Goal: Task Accomplishment & Management: Use online tool/utility

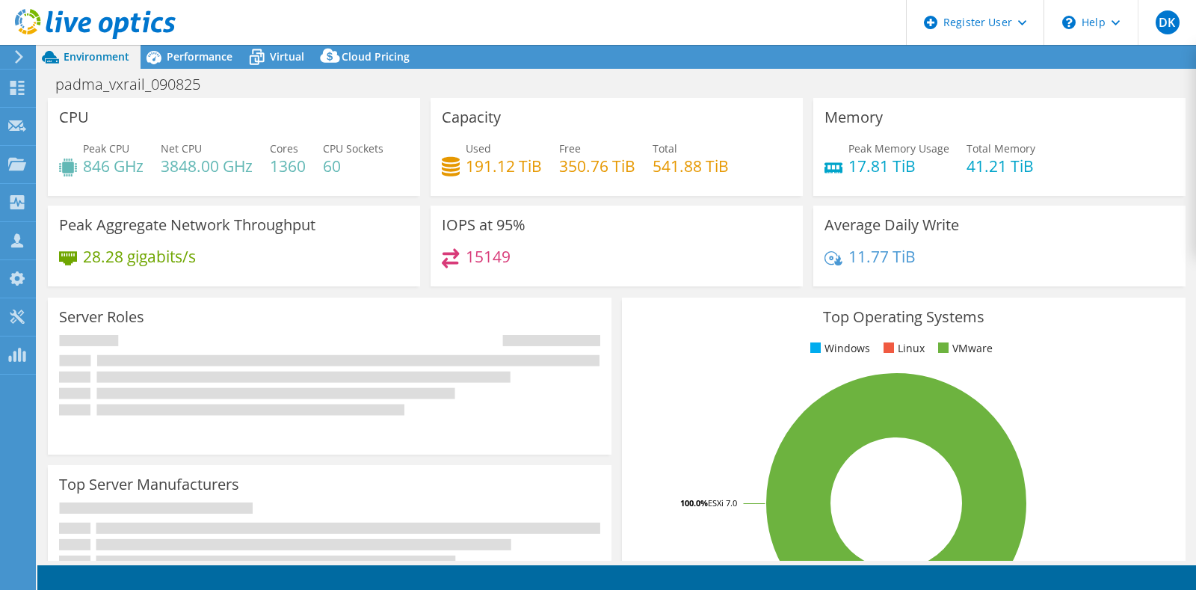
select select "USD"
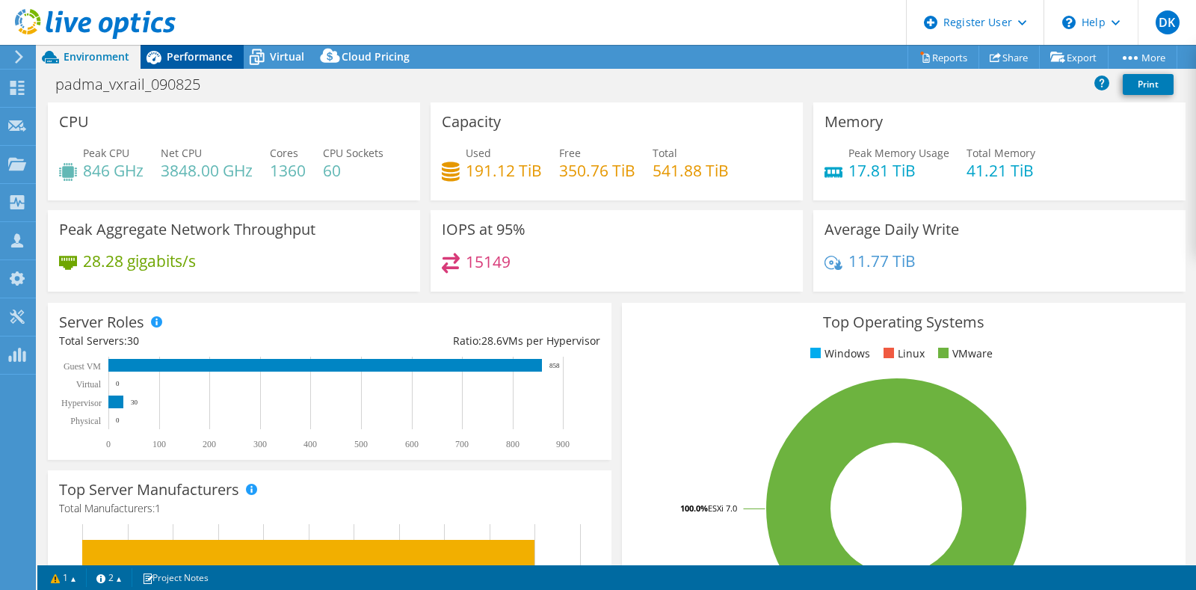
click at [209, 51] on span "Performance" at bounding box center [200, 56] width 66 height 14
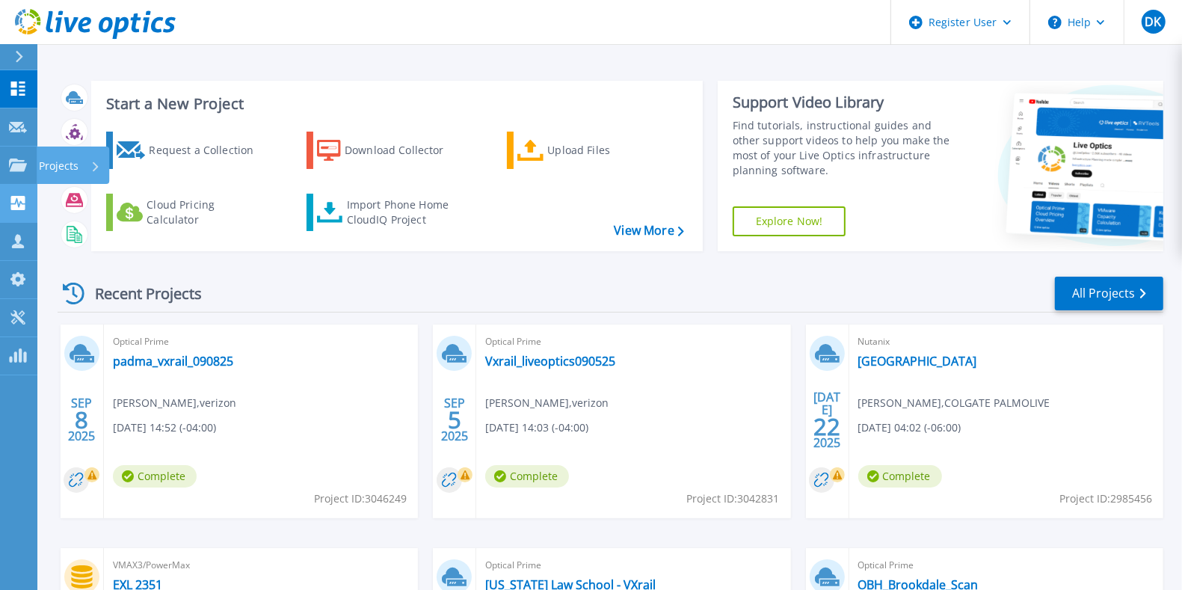
click at [19, 193] on link "Collectors Collectors" at bounding box center [18, 204] width 37 height 38
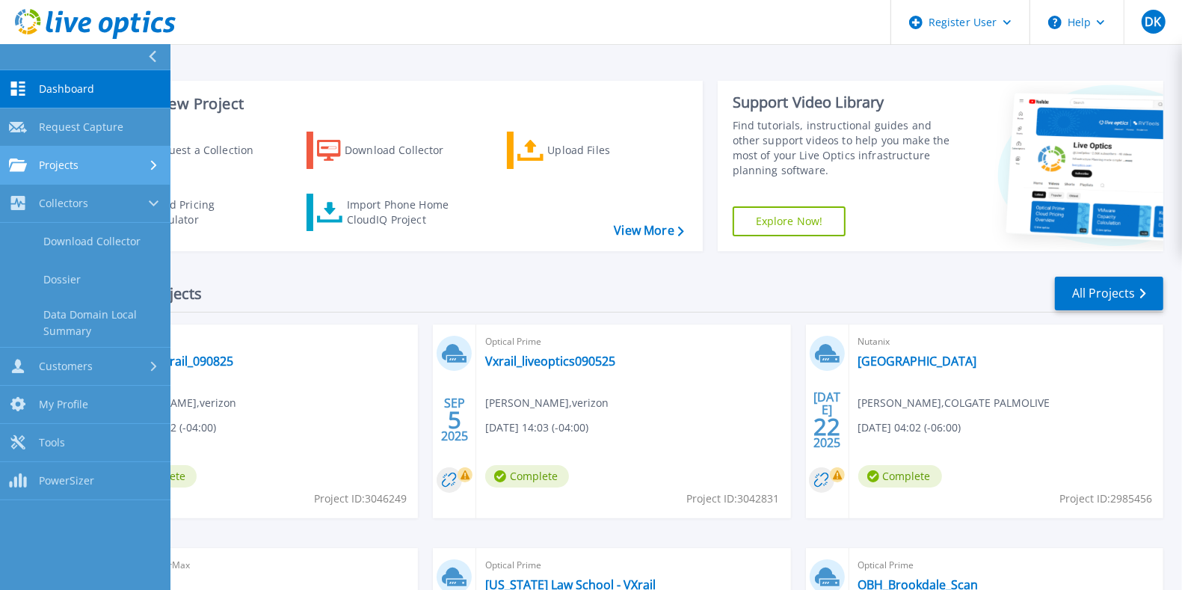
click at [104, 164] on div "Projects" at bounding box center [85, 164] width 153 height 13
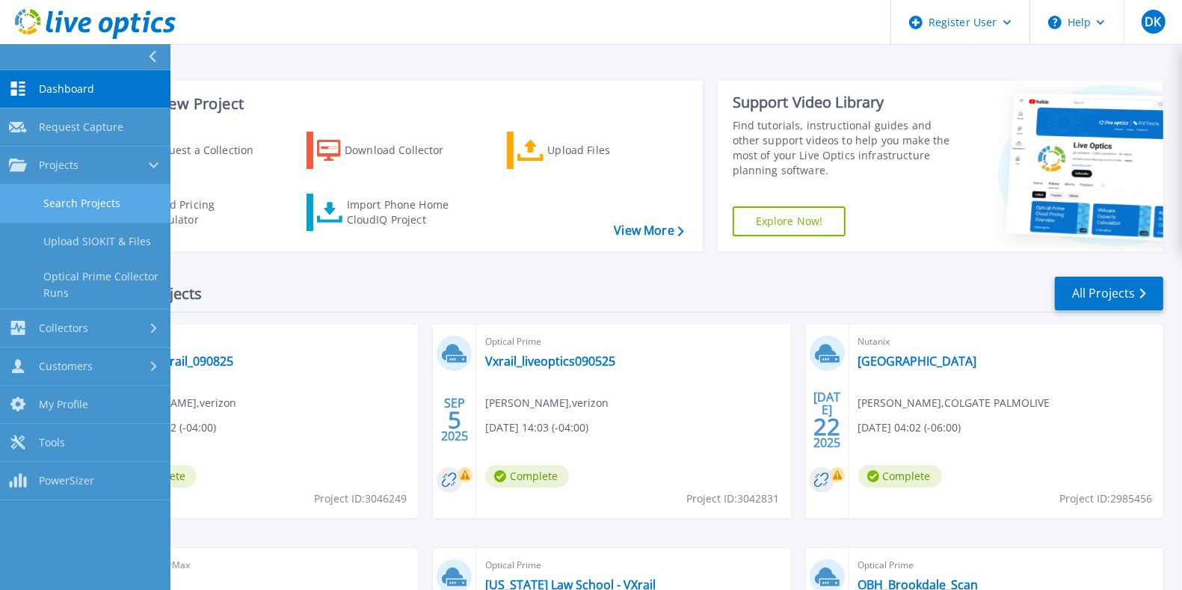
click at [97, 209] on link "Search Projects" at bounding box center [85, 204] width 170 height 38
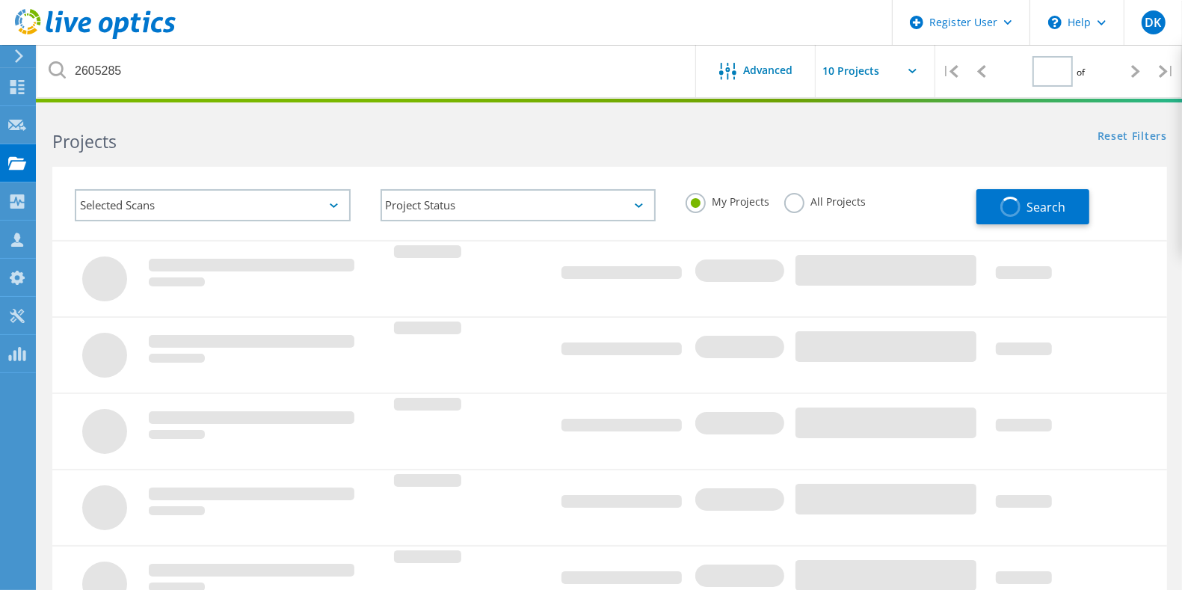
type input "1"
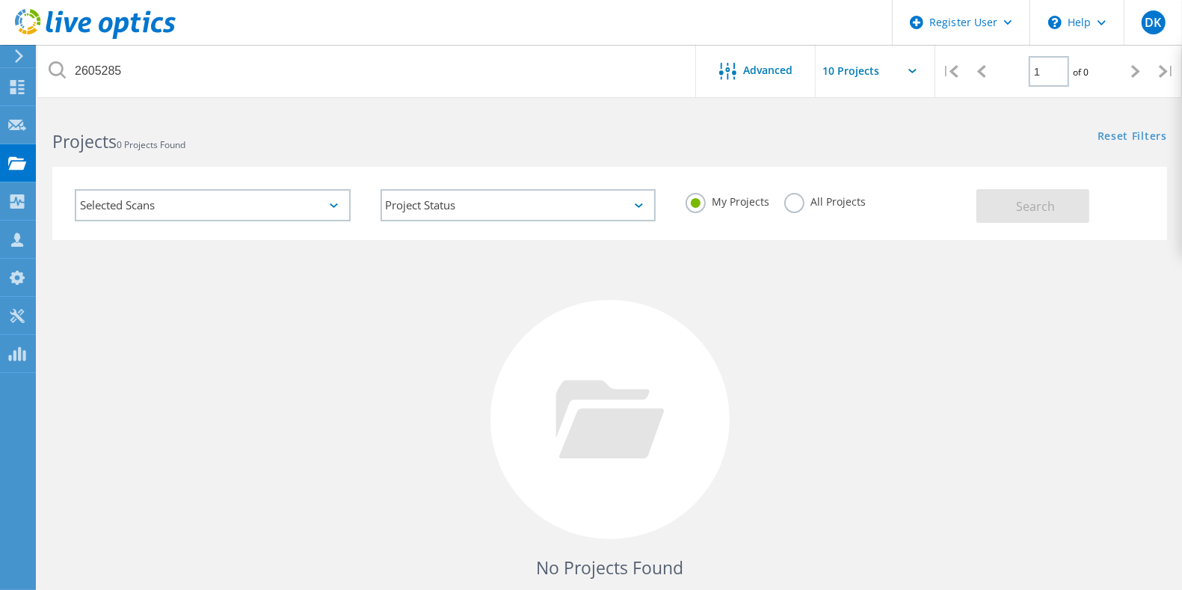
click at [797, 198] on label "All Projects" at bounding box center [824, 200] width 81 height 14
click at [0, 0] on input "All Projects" at bounding box center [0, 0] width 0 height 0
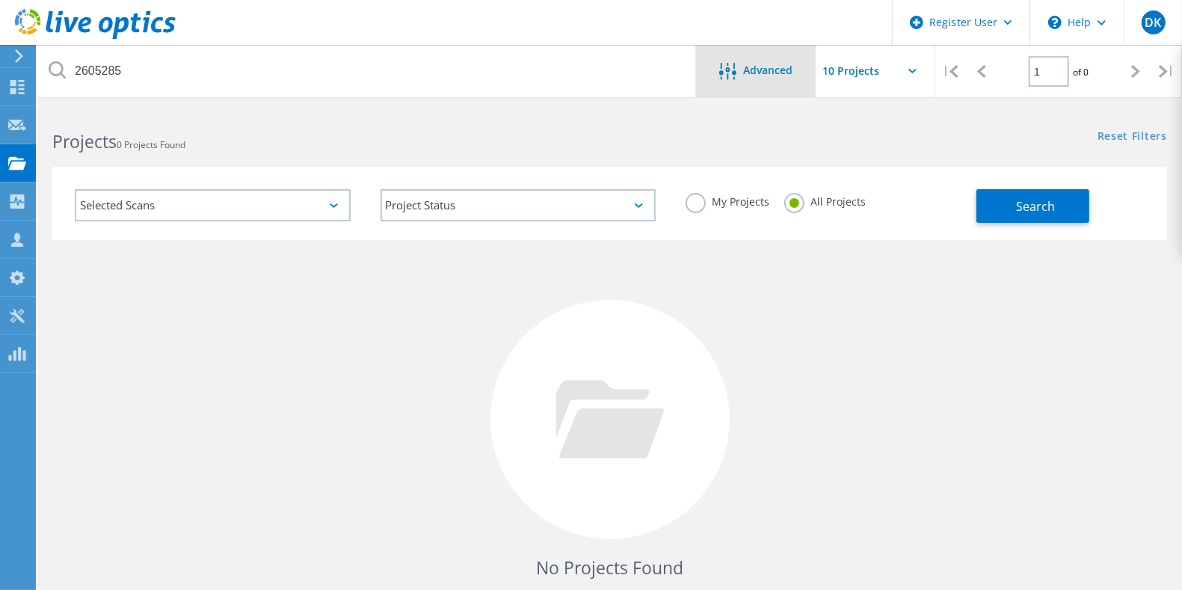
click at [767, 83] on div "Advanced" at bounding box center [756, 71] width 120 height 52
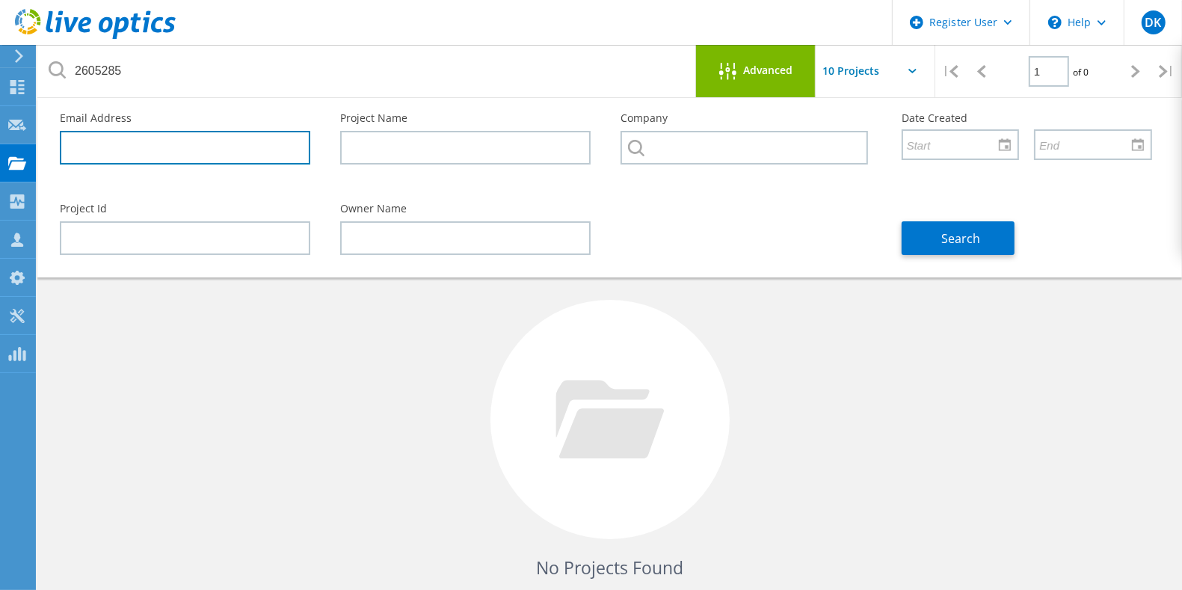
click at [225, 148] on input "text" at bounding box center [185, 148] width 250 height 34
paste input "sundar.swaminathan@citadel.com"
type input "sundar.swaminathan@citadel.com"
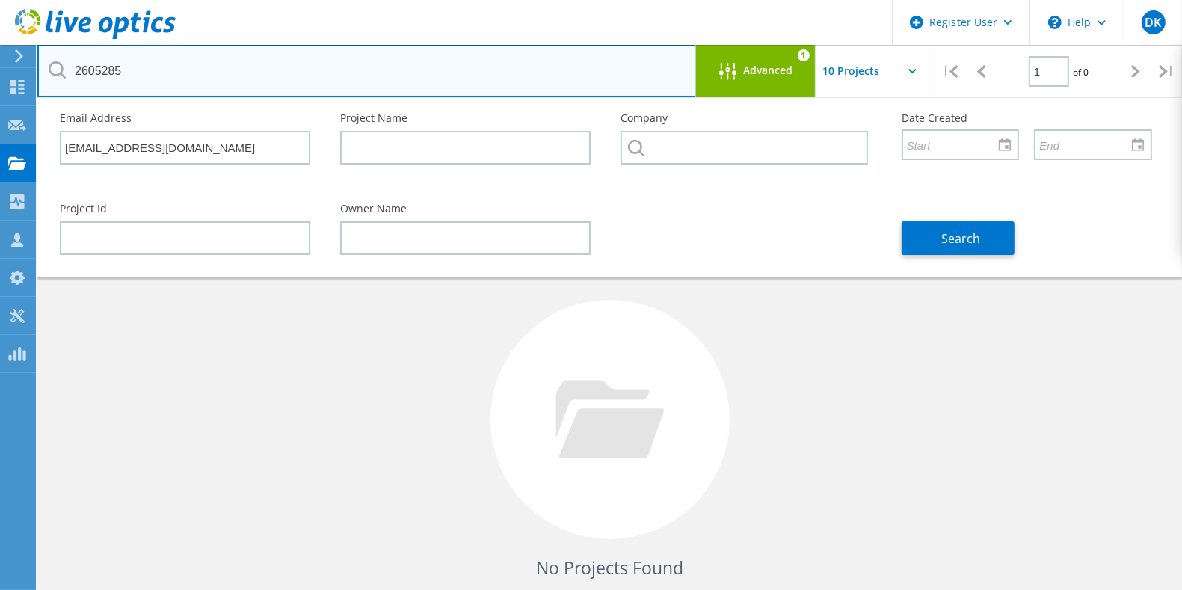
drag, startPoint x: 212, startPoint y: 79, endPoint x: 42, endPoint y: 68, distance: 170.8
click at [42, 68] on input "2605285" at bounding box center [366, 71] width 659 height 52
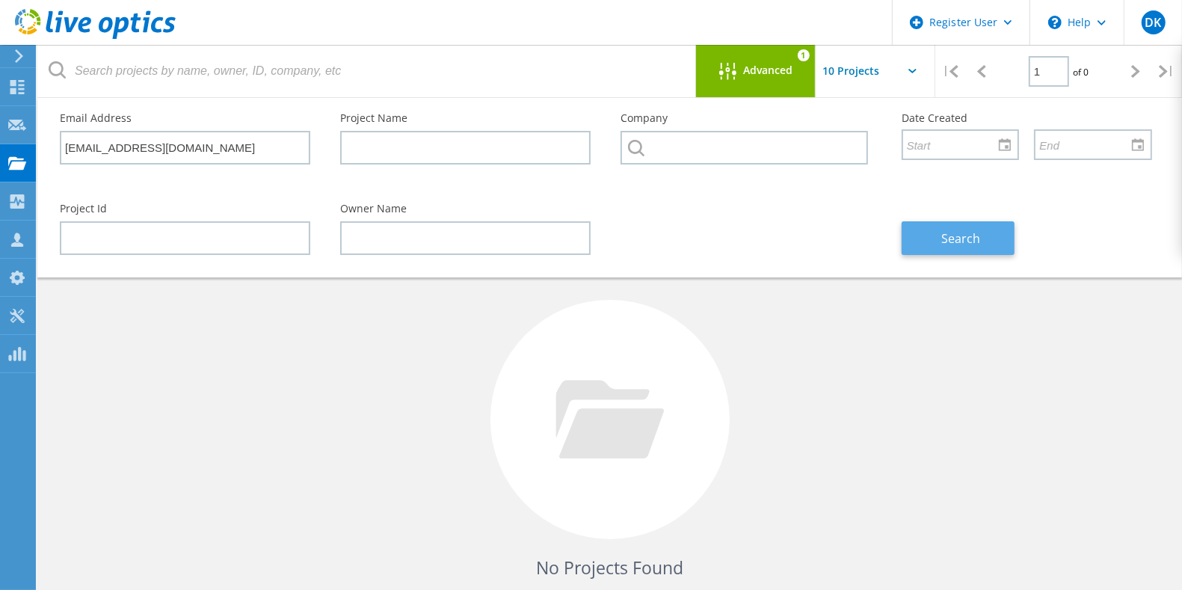
click at [939, 244] on button "Search" at bounding box center [958, 238] width 113 height 34
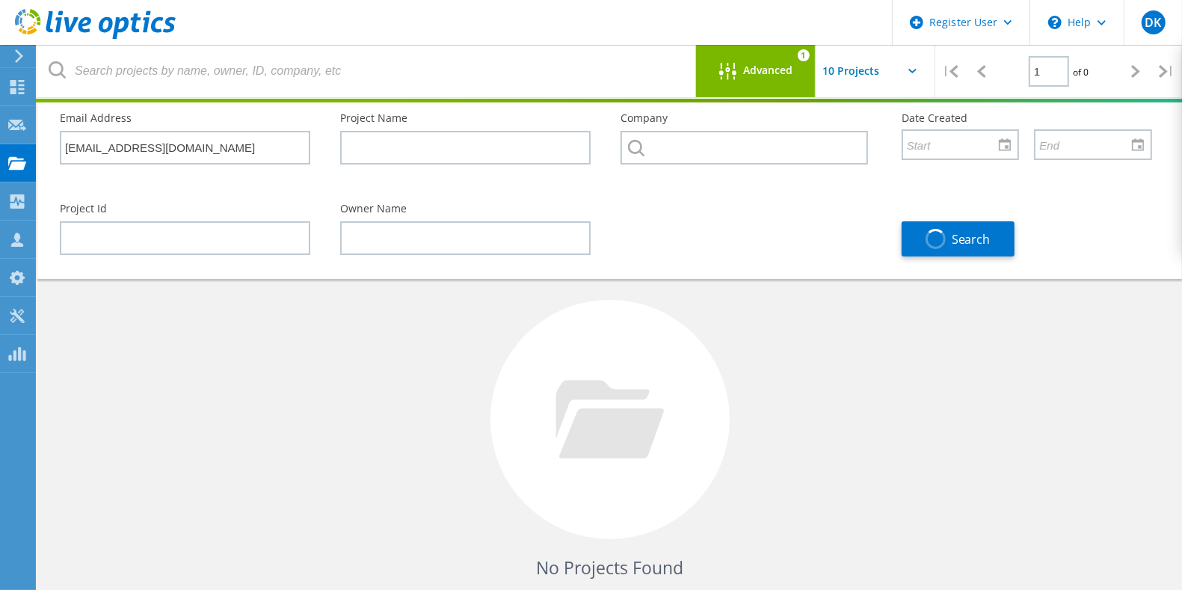
click at [771, 75] on span "Advanced" at bounding box center [768, 70] width 49 height 10
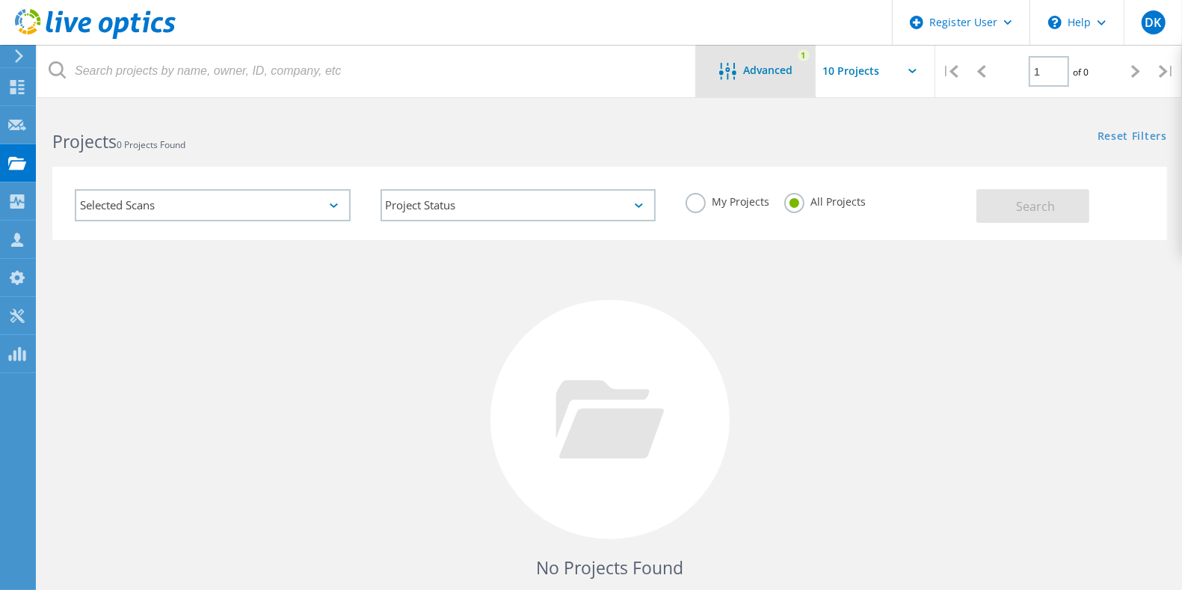
click at [798, 73] on div "Advanced" at bounding box center [756, 72] width 120 height 19
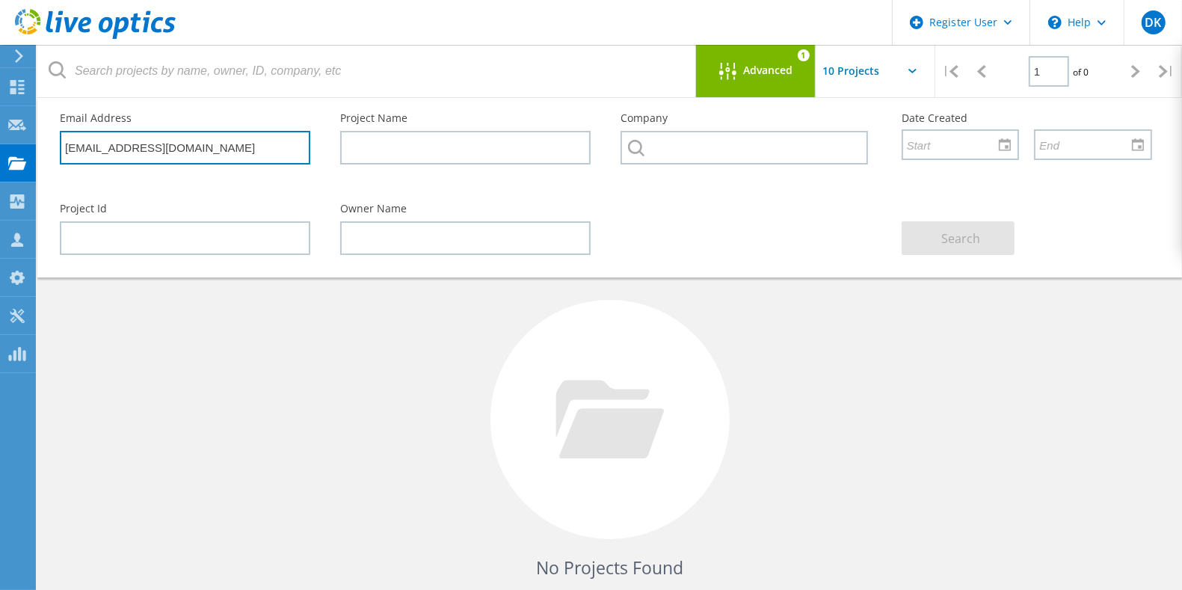
click at [266, 152] on input "sundar.swaminathan@citadel.com" at bounding box center [185, 148] width 250 height 34
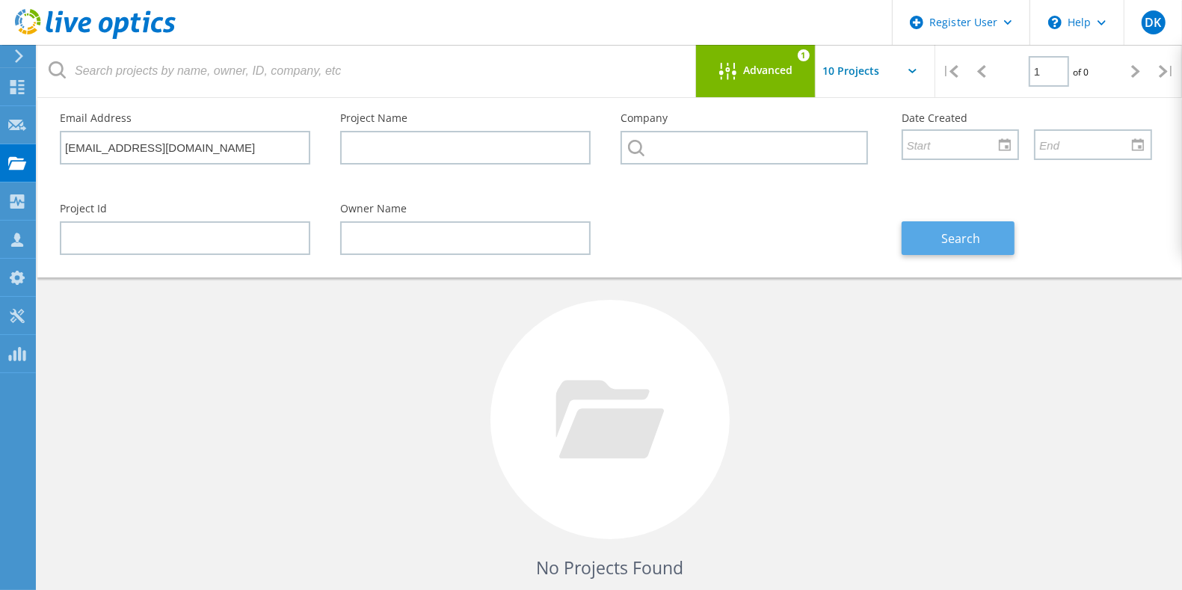
click at [924, 241] on button "Search" at bounding box center [958, 238] width 113 height 34
click at [784, 70] on span "Advanced" at bounding box center [768, 70] width 49 height 10
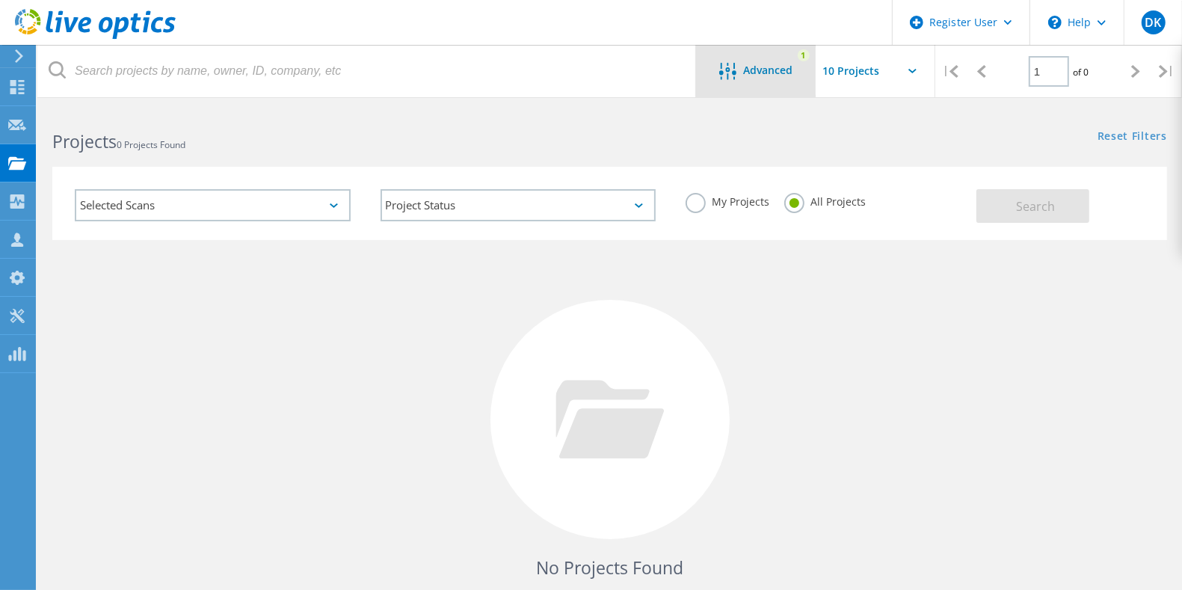
click at [715, 79] on div "Advanced" at bounding box center [756, 72] width 120 height 19
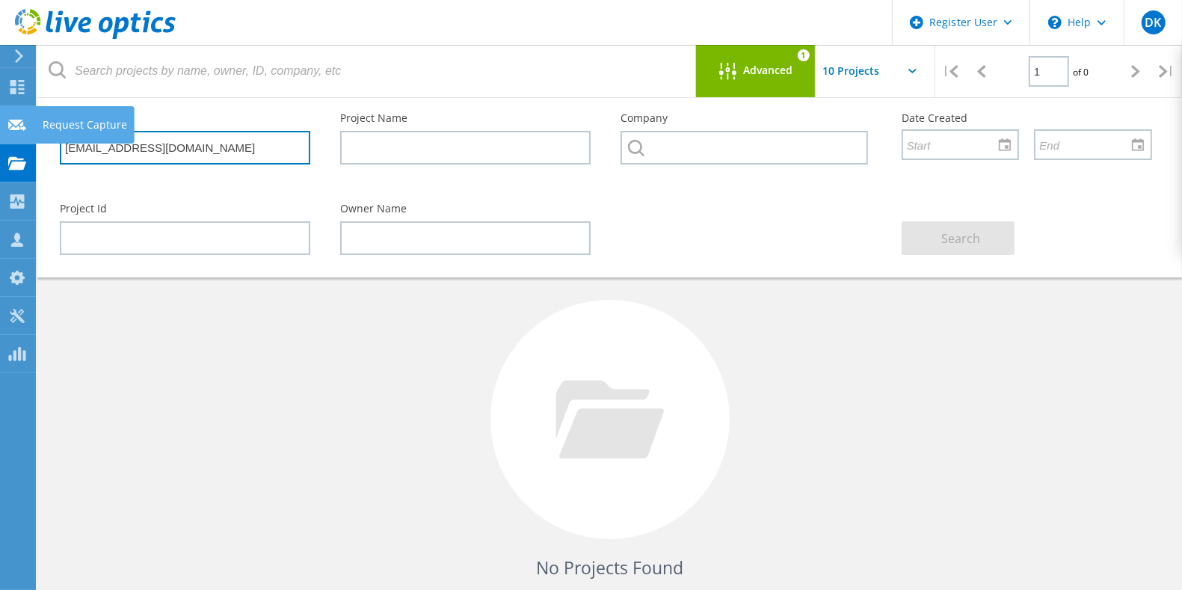
drag, startPoint x: 249, startPoint y: 148, endPoint x: 0, endPoint y: 128, distance: 249.8
click at [0, 128] on div "Register User \n Help Explore Helpful Articles Contact Support DK Dell User Dea…" at bounding box center [591, 398] width 1182 height 580
paste input "Brendan.Landers@dell.com>;"
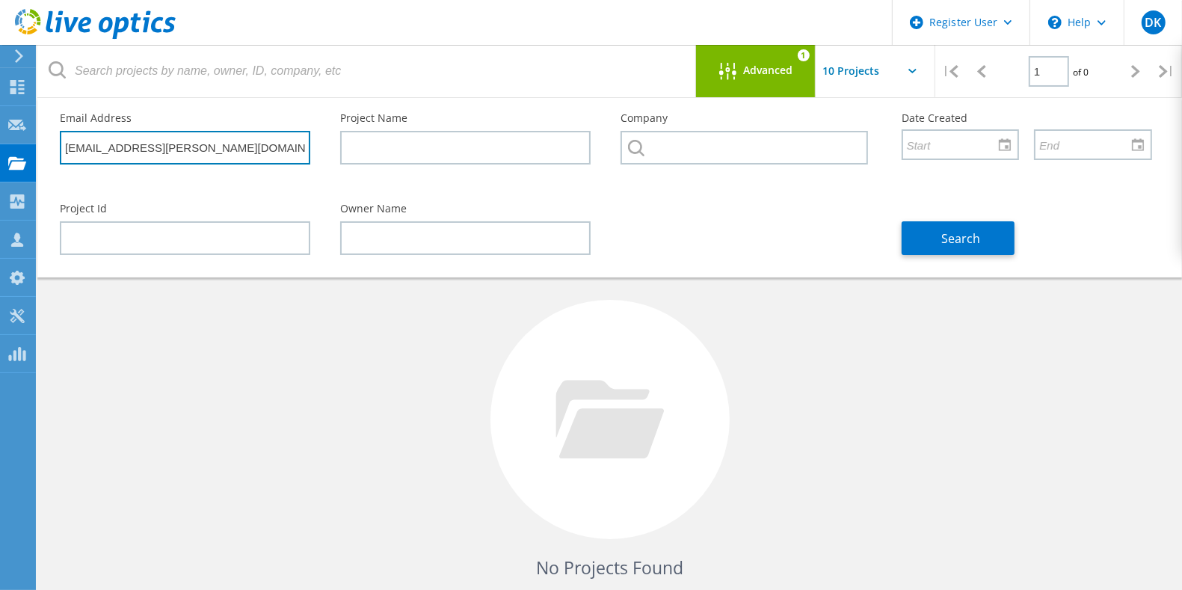
drag, startPoint x: 294, startPoint y: 150, endPoint x: 56, endPoint y: 147, distance: 237.7
click at [56, 147] on div "Email Address sundar.swamiBrendan.Landers@dell.com>;" at bounding box center [185, 138] width 280 height 81
paste input "text"
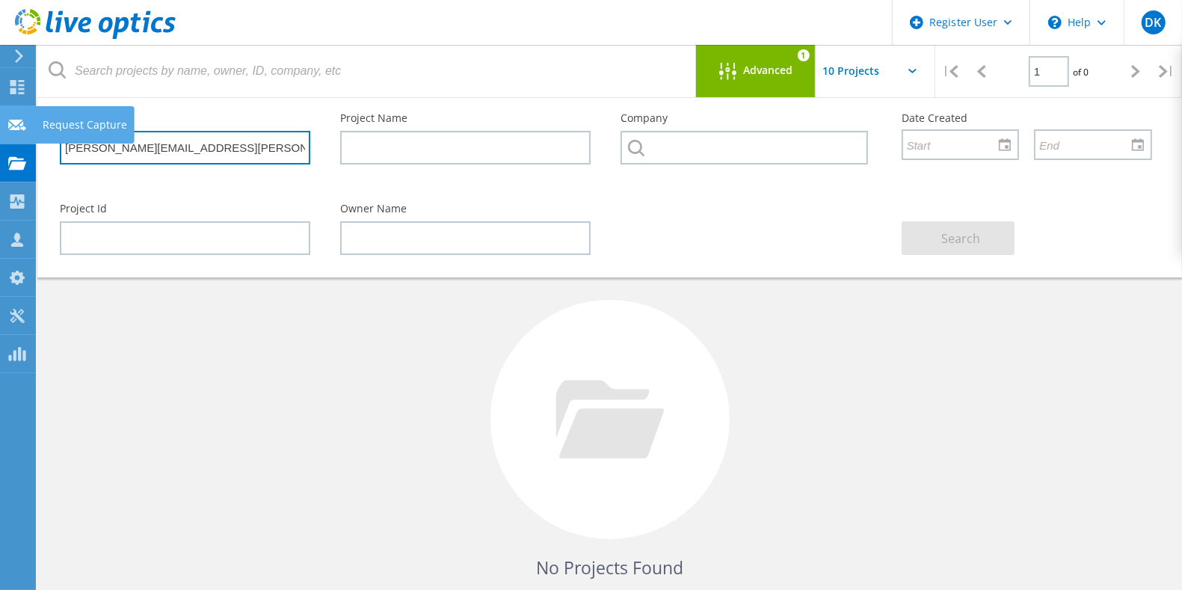
drag, startPoint x: 277, startPoint y: 142, endPoint x: 0, endPoint y: 143, distance: 277.3
click at [0, 143] on div "Register User \n Help Explore Helpful Articles Contact Support DK Dell User Dea…" at bounding box center [591, 398] width 1182 height 580
click at [258, 144] on input "Brendan.Landers@dell.com" at bounding box center [185, 148] width 250 height 34
drag, startPoint x: 255, startPoint y: 142, endPoint x: 27, endPoint y: 126, distance: 228.6
click at [27, 126] on div "Register User \n Help Explore Helpful Articles Contact Support DK Dell User Dea…" at bounding box center [591, 398] width 1182 height 580
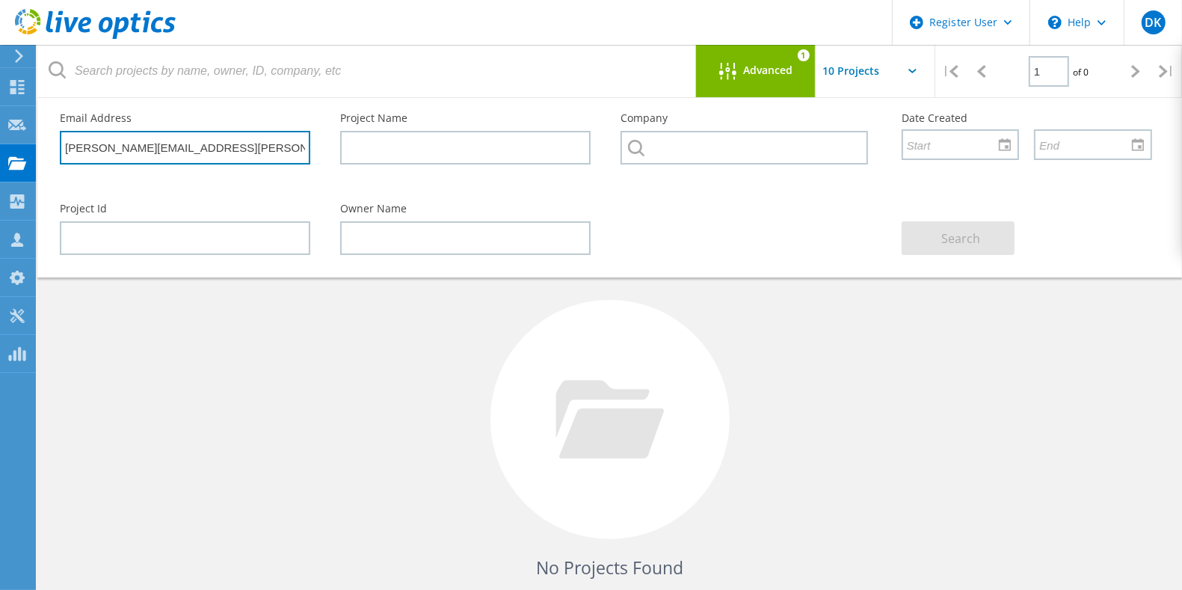
click at [247, 144] on input "Brendan.Landers@dell.com" at bounding box center [185, 148] width 250 height 34
drag, startPoint x: 240, startPoint y: 150, endPoint x: 64, endPoint y: 145, distance: 176.5
click at [64, 145] on input "Brendan.Landers@dell.com" at bounding box center [185, 148] width 250 height 34
paste input "Kilian.Gersing@citadel.com>"
type input "Kilian.Gersing@citadel.com"
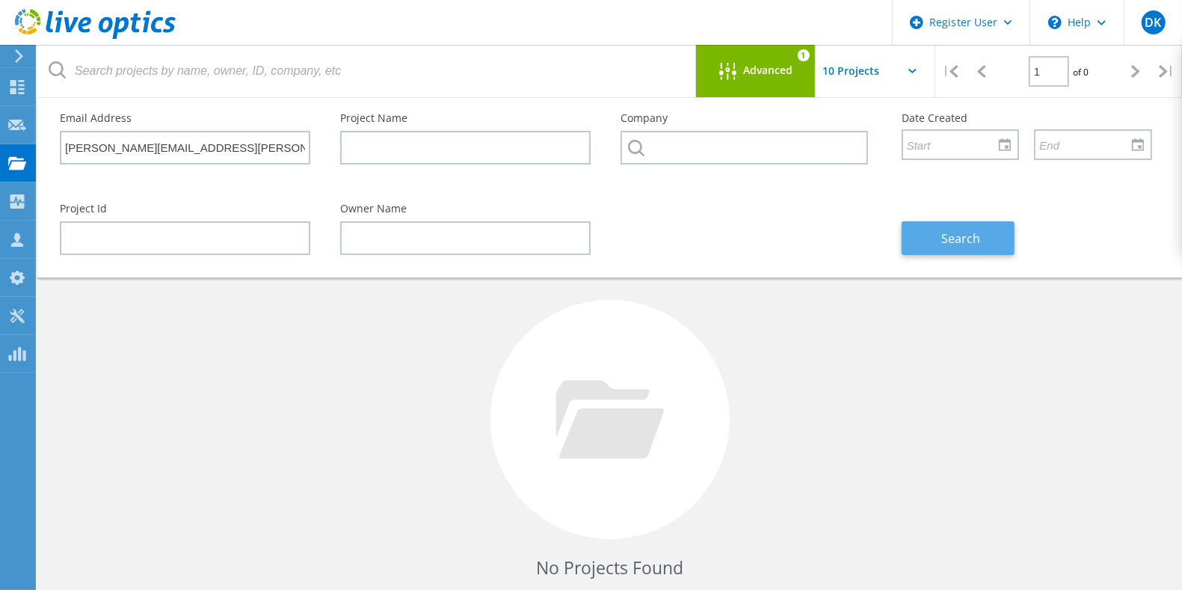
click at [979, 227] on button "Search" at bounding box center [958, 238] width 113 height 34
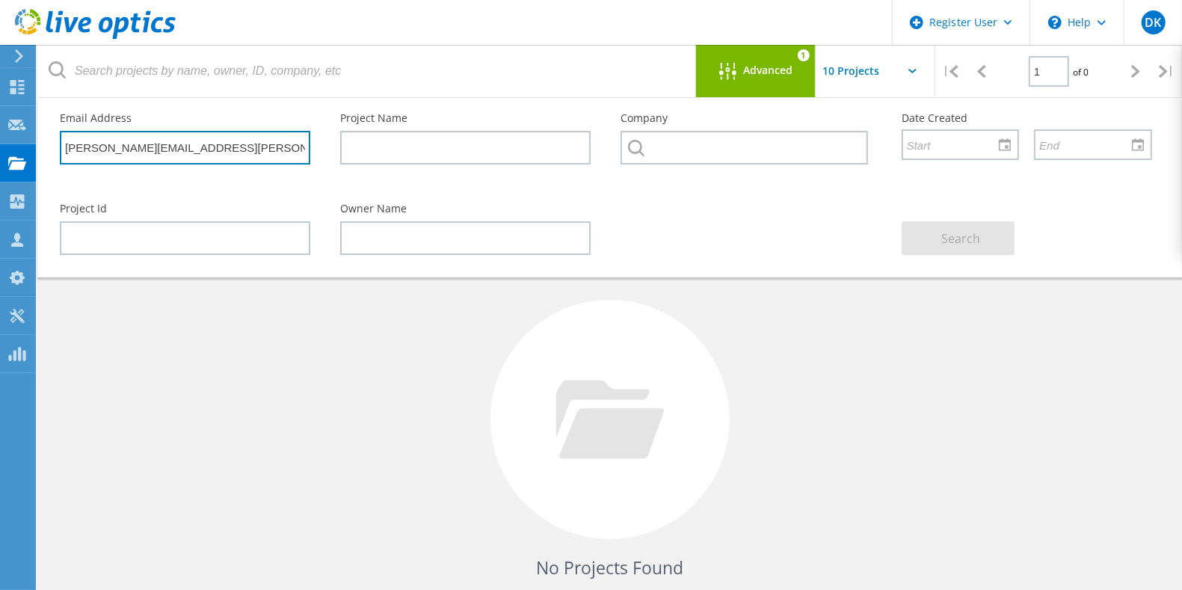
drag, startPoint x: 250, startPoint y: 150, endPoint x: 42, endPoint y: 131, distance: 209.5
click at [42, 131] on div "Email Address Kilian.Gersing@citadel.com Project Name Company Date Created Proj…" at bounding box center [609, 187] width 1145 height 179
drag, startPoint x: 232, startPoint y: 142, endPoint x: 15, endPoint y: 140, distance: 217.6
click at [15, 140] on div "Register User \n Help Explore Helpful Articles Contact Support DK Dell User Dea…" at bounding box center [591, 398] width 1182 height 580
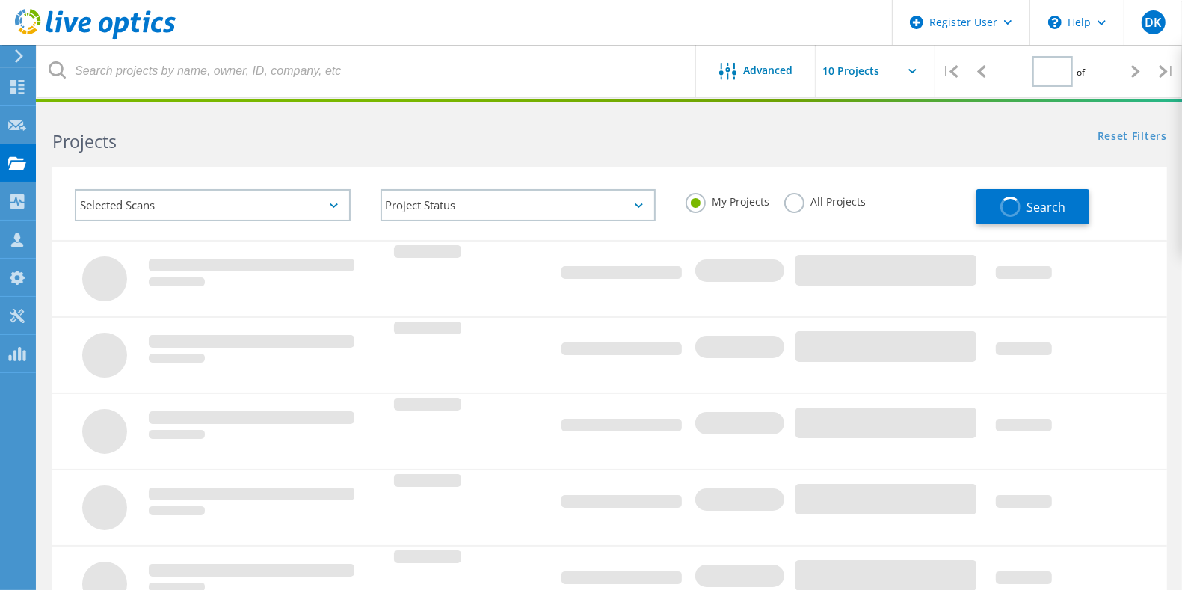
type input "1"
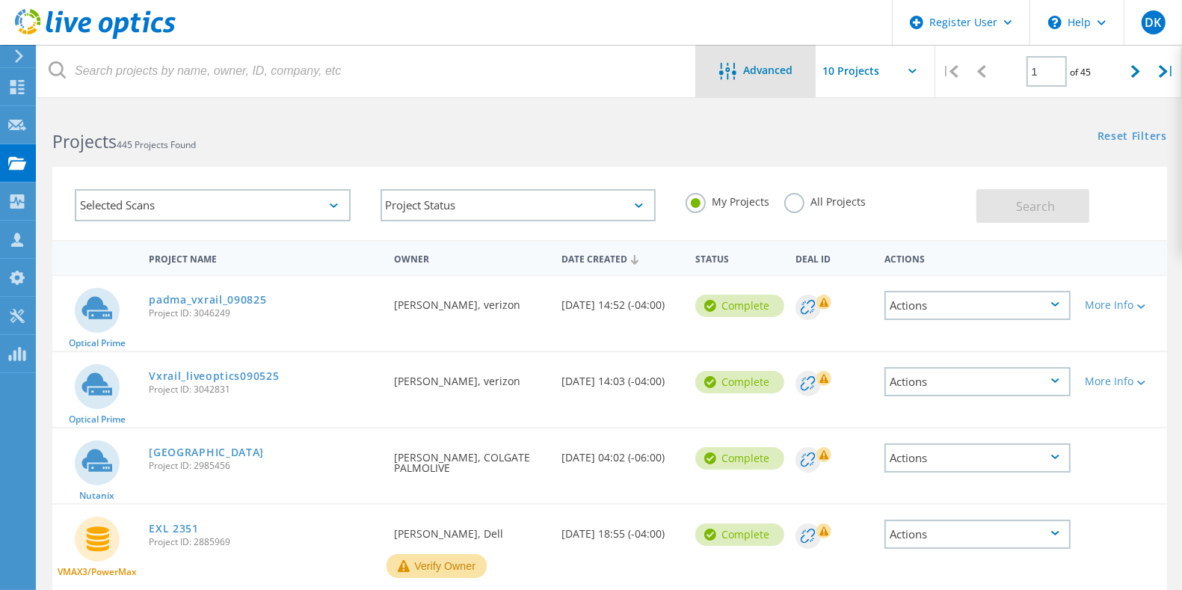
click at [762, 75] on span "Advanced" at bounding box center [768, 70] width 49 height 10
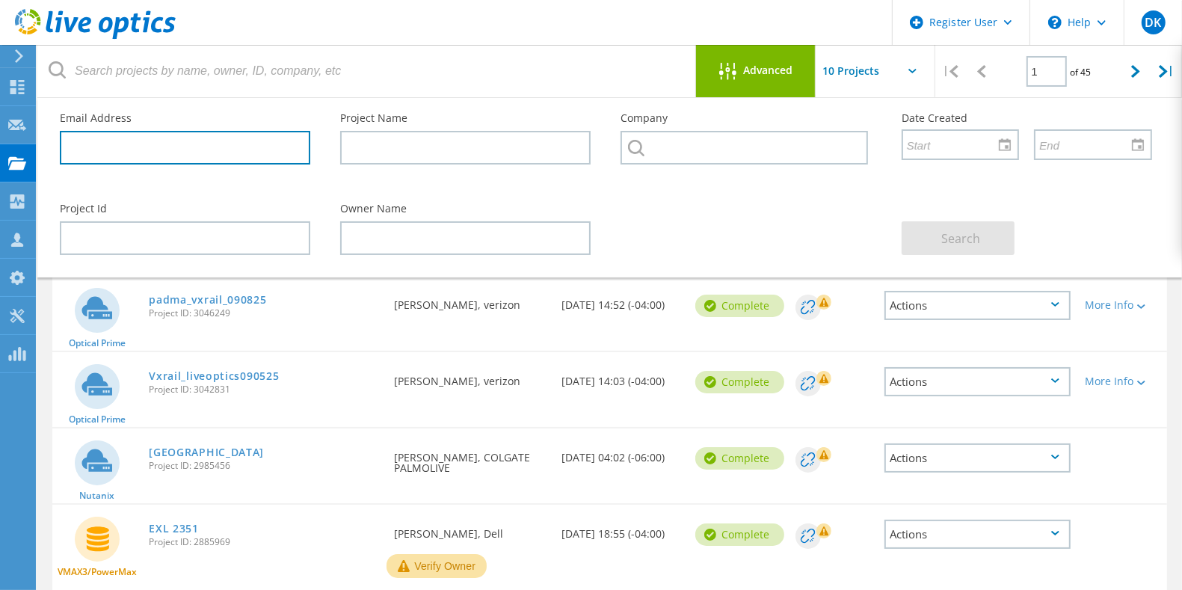
click at [197, 145] on input "text" at bounding box center [185, 148] width 250 height 34
paste input "kurtiss.bialoruski@citadel.com"
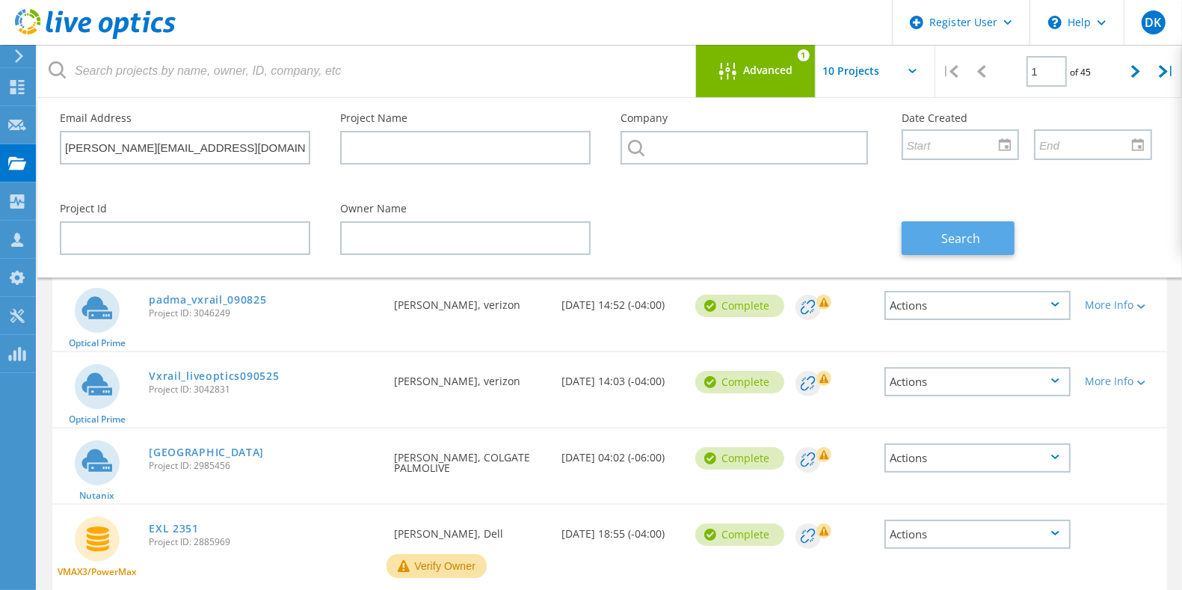
click at [969, 232] on span "Search" at bounding box center [960, 238] width 39 height 16
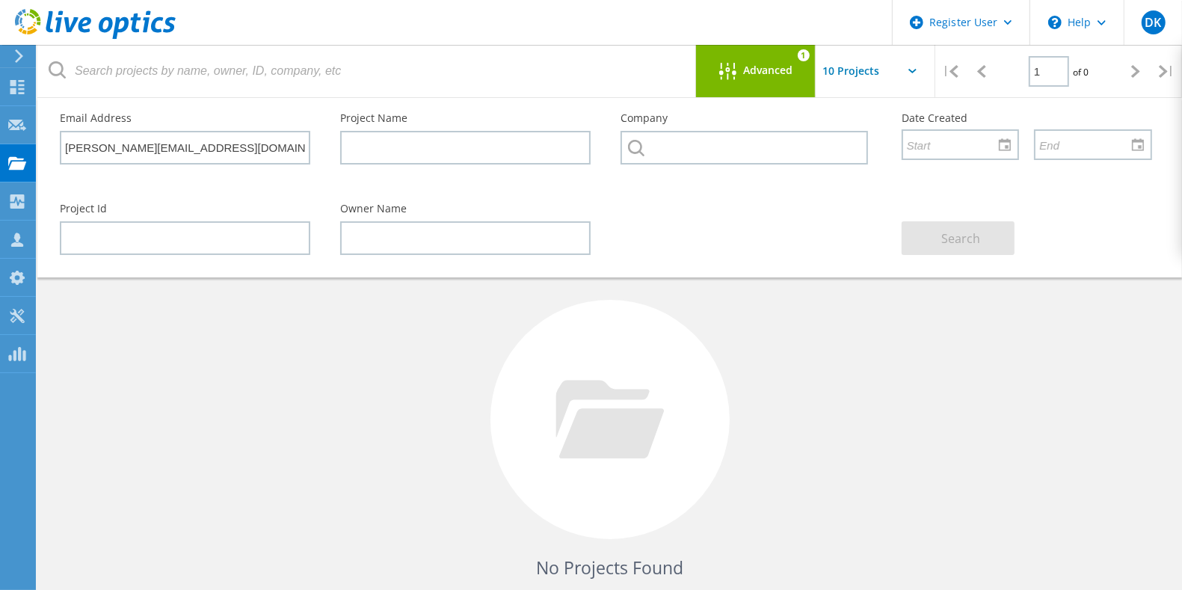
click at [782, 61] on div "Advanced 1" at bounding box center [756, 71] width 120 height 52
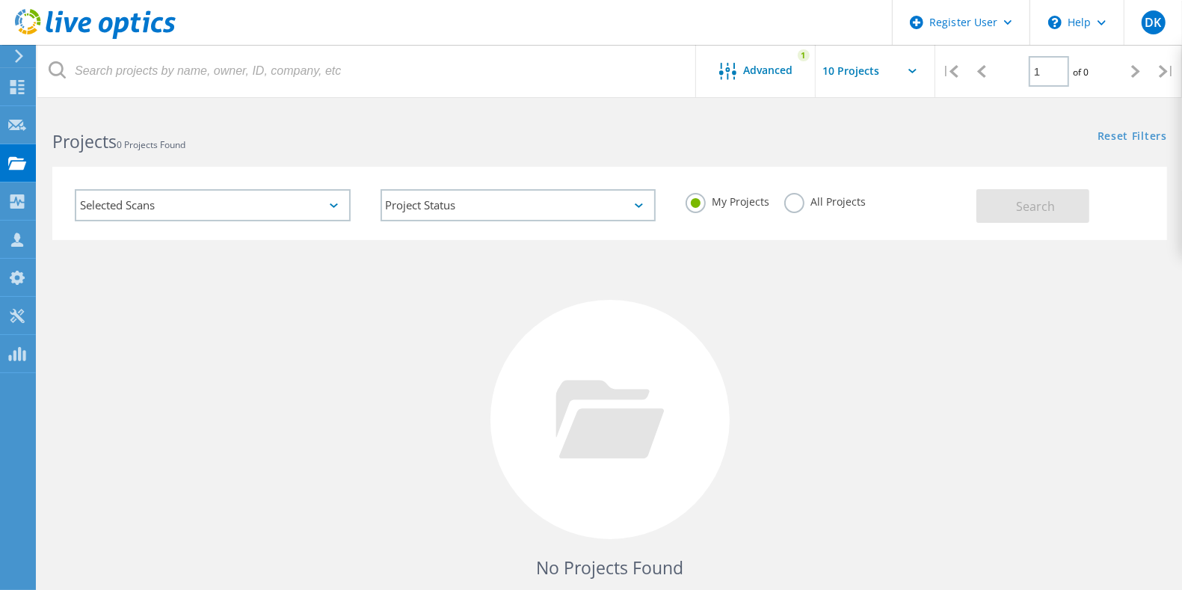
click at [794, 207] on label "All Projects" at bounding box center [824, 200] width 81 height 14
click at [0, 0] on input "All Projects" at bounding box center [0, 0] width 0 height 0
click at [1040, 203] on span "Search" at bounding box center [1035, 206] width 39 height 16
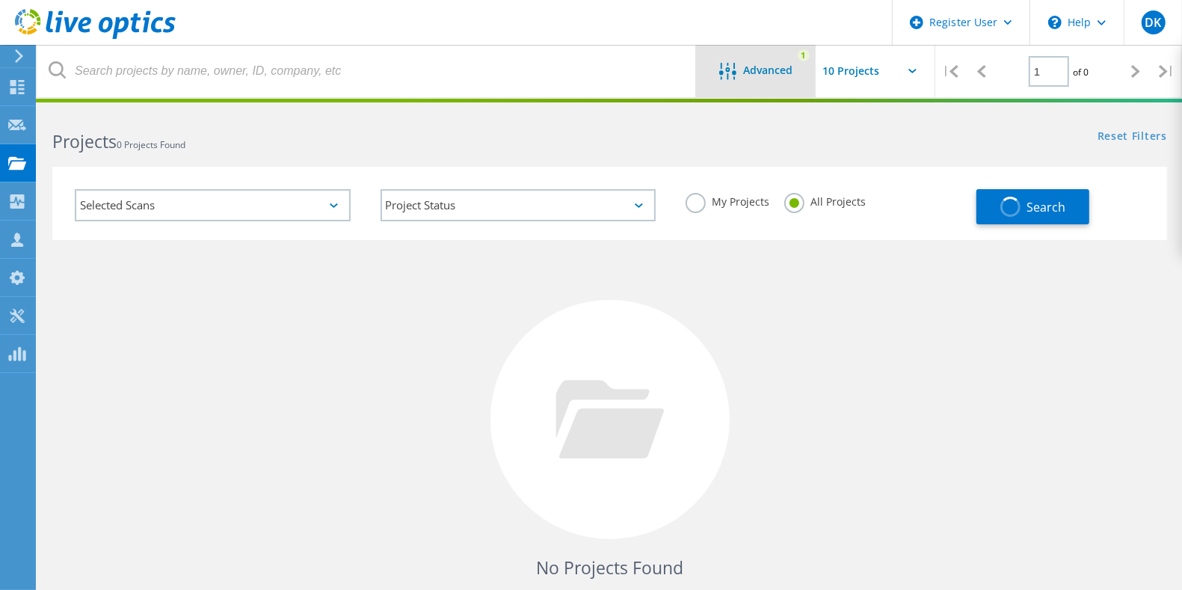
click at [768, 57] on div "Advanced 1" at bounding box center [756, 71] width 120 height 52
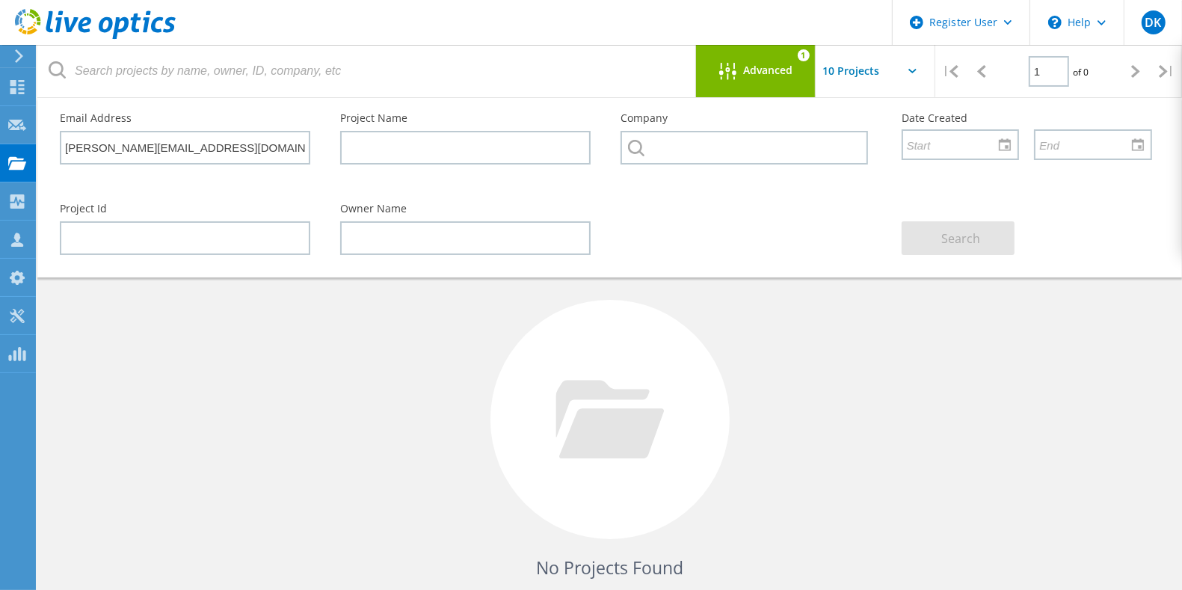
click at [919, 378] on div "No Projects Found Try refining your search." at bounding box center [609, 433] width 1115 height 386
drag, startPoint x: 231, startPoint y: 141, endPoint x: 67, endPoint y: 124, distance: 164.5
click at [67, 124] on div "Email Address kurtiss.bialoruski@citadel.com" at bounding box center [185, 138] width 280 height 81
paste input "Jean-Nat.Bocar"
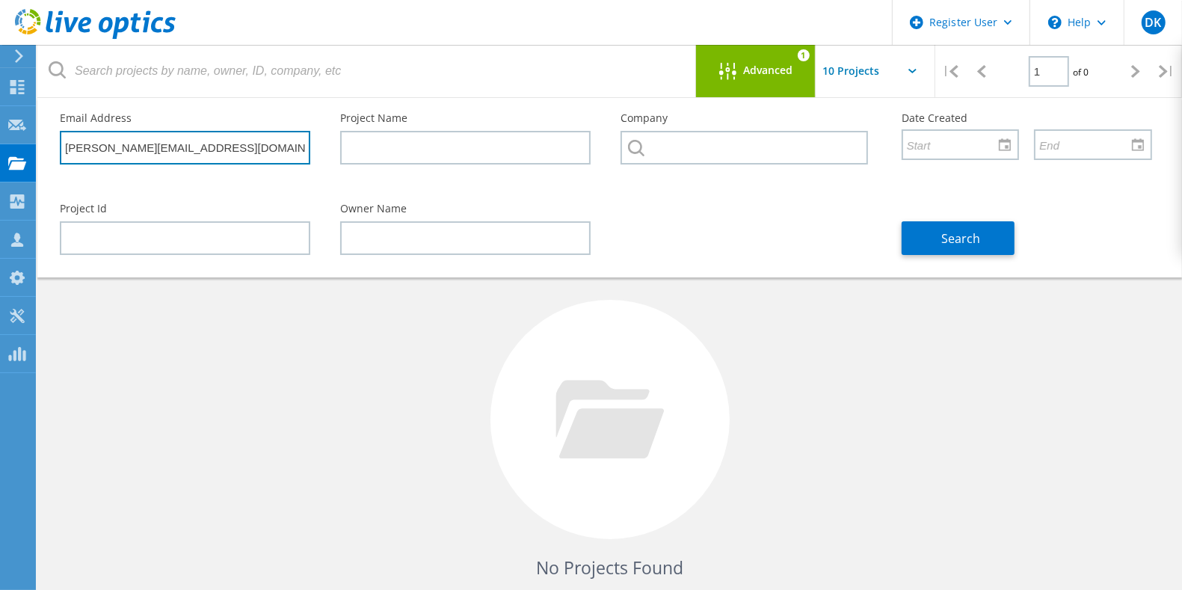
type input "Jean-Nat.Bocar@citadel.com"
click at [967, 218] on div "Search" at bounding box center [1027, 228] width 280 height 81
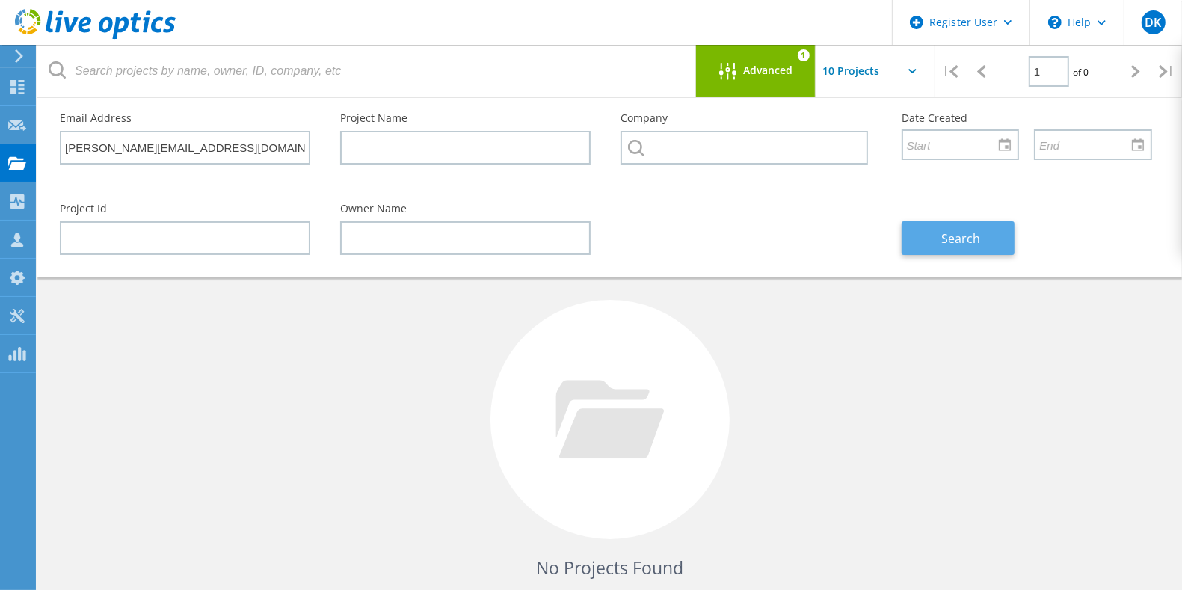
click at [961, 239] on span "Search" at bounding box center [960, 238] width 39 height 16
click at [894, 357] on div "No Projects Found Try refining your search." at bounding box center [609, 433] width 1115 height 386
